Goal: Check status

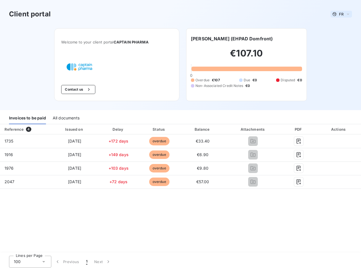
click at [341, 14] on span "FR" at bounding box center [341, 14] width 5 height 5
click at [78, 89] on button "Contact us" at bounding box center [78, 89] width 34 height 9
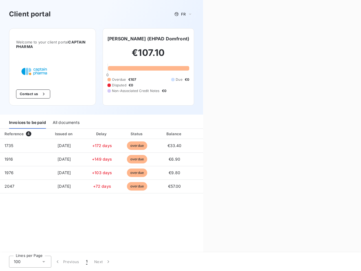
click at [234, 39] on div "Contact us Fill out the form below, and a member of our team will get back to y…" at bounding box center [282, 135] width 158 height 271
click at [27, 118] on div "Invoices to be paid" at bounding box center [27, 123] width 37 height 12
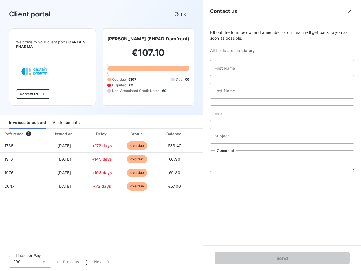
click at [66, 118] on div "All documents" at bounding box center [66, 123] width 27 height 12
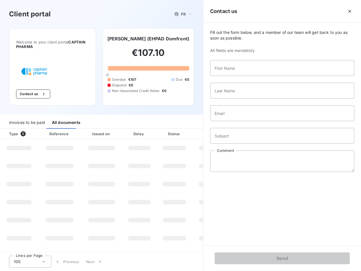
click at [25, 129] on th "Type 0" at bounding box center [19, 134] width 38 height 10
click at [74, 129] on th "Reference" at bounding box center [59, 134] width 43 height 10
click at [118, 129] on th "Issued on" at bounding box center [101, 134] width 41 height 10
click at [159, 129] on th "Status" at bounding box center [174, 134] width 36 height 10
